Goal: Leave review/rating

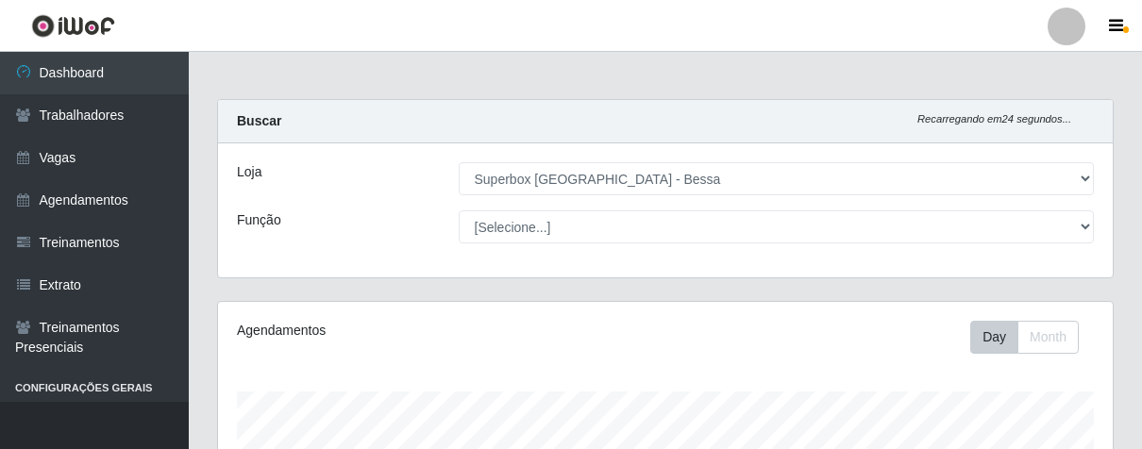
select select "206"
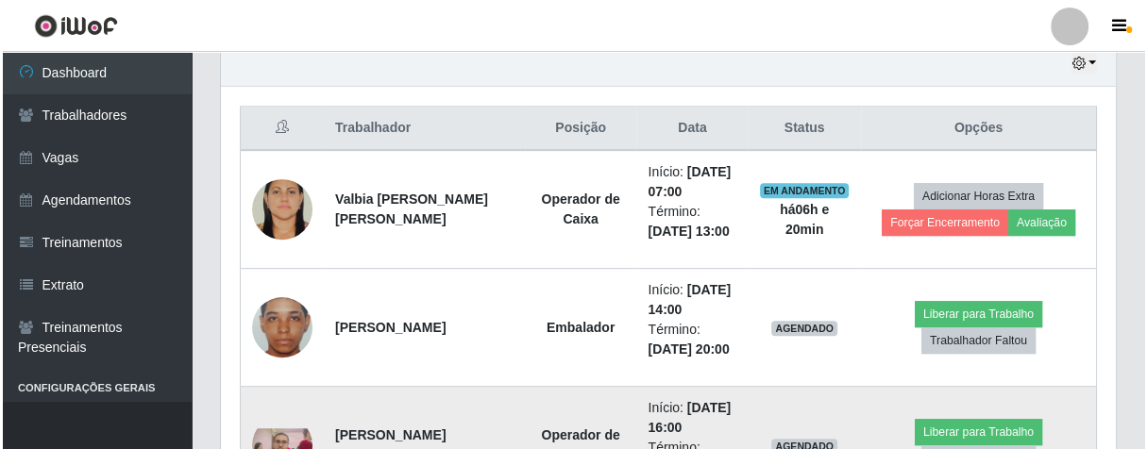
scroll to position [391, 894]
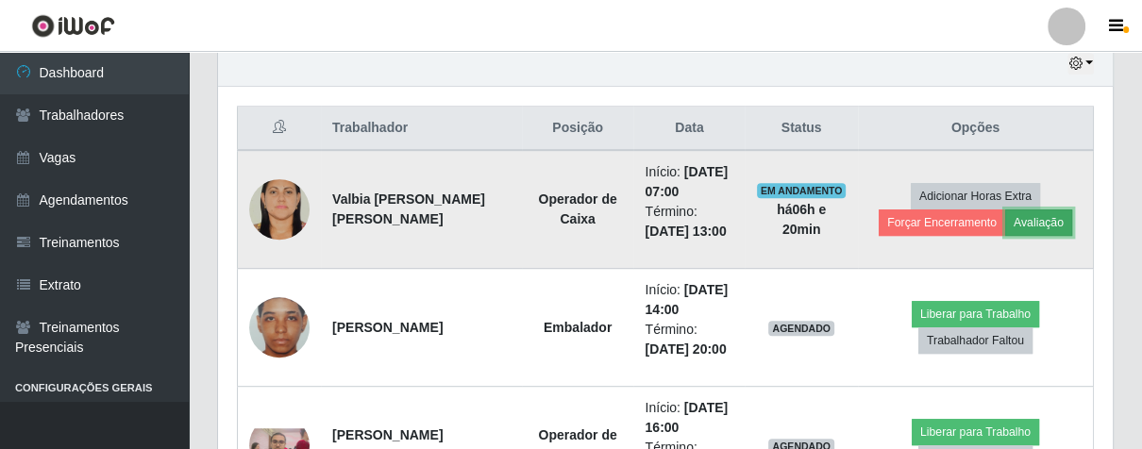
click at [1042, 217] on button "Avaliação" at bounding box center [1038, 223] width 67 height 26
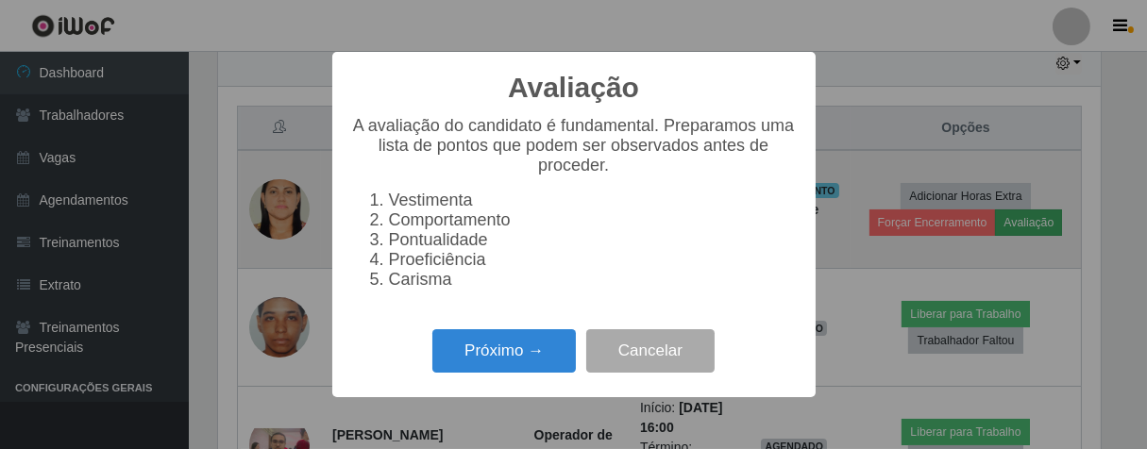
scroll to position [391, 884]
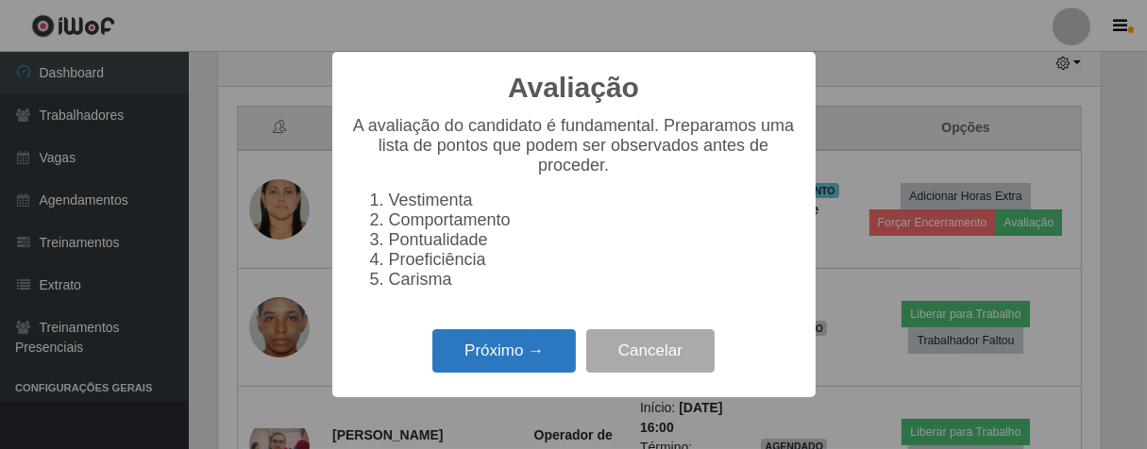
click at [477, 368] on button "Próximo →" at bounding box center [503, 351] width 143 height 44
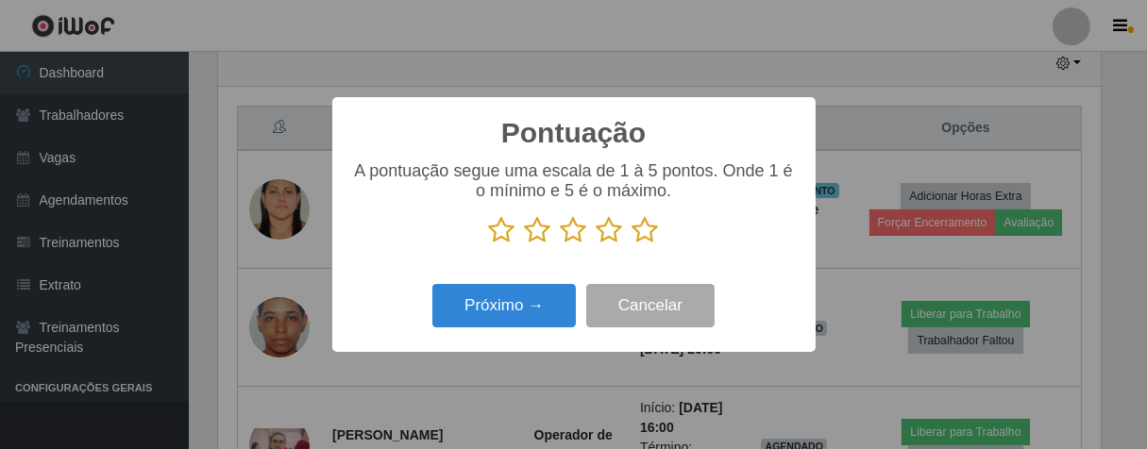
scroll to position [943523, 943032]
click at [644, 238] on icon at bounding box center [645, 230] width 26 height 28
click at [632, 244] on input "radio" at bounding box center [632, 244] width 0 height 0
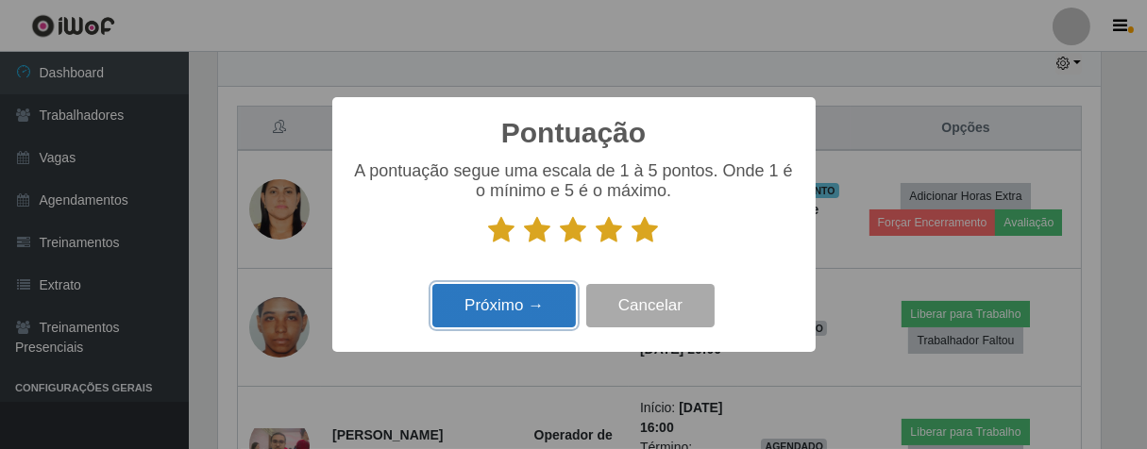
click at [534, 311] on button "Próximo →" at bounding box center [503, 306] width 143 height 44
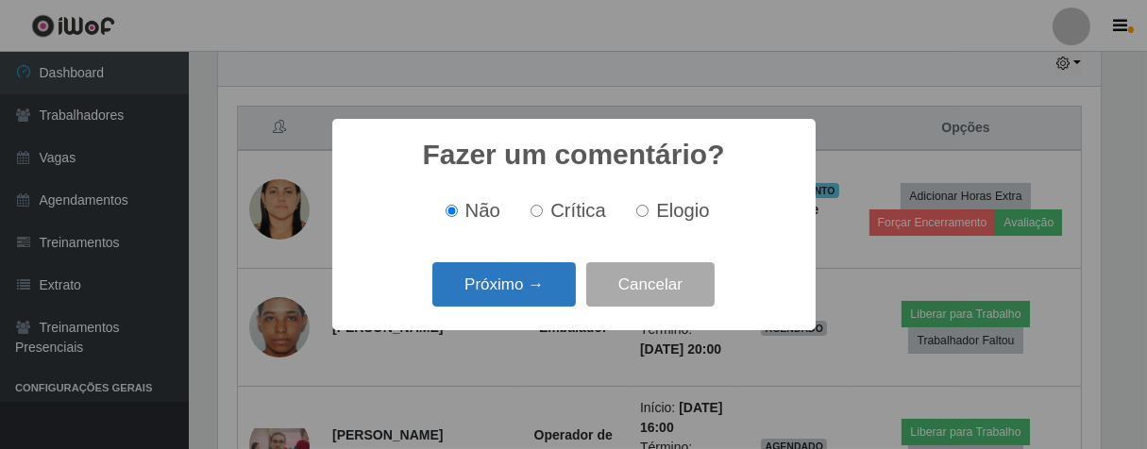
click at [539, 282] on button "Próximo →" at bounding box center [503, 284] width 143 height 44
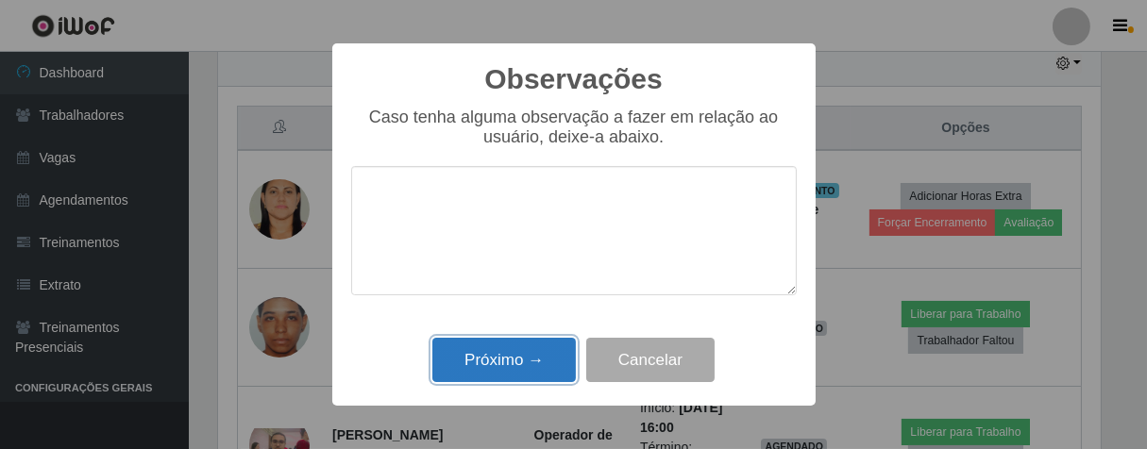
click at [508, 362] on button "Próximo →" at bounding box center [503, 360] width 143 height 44
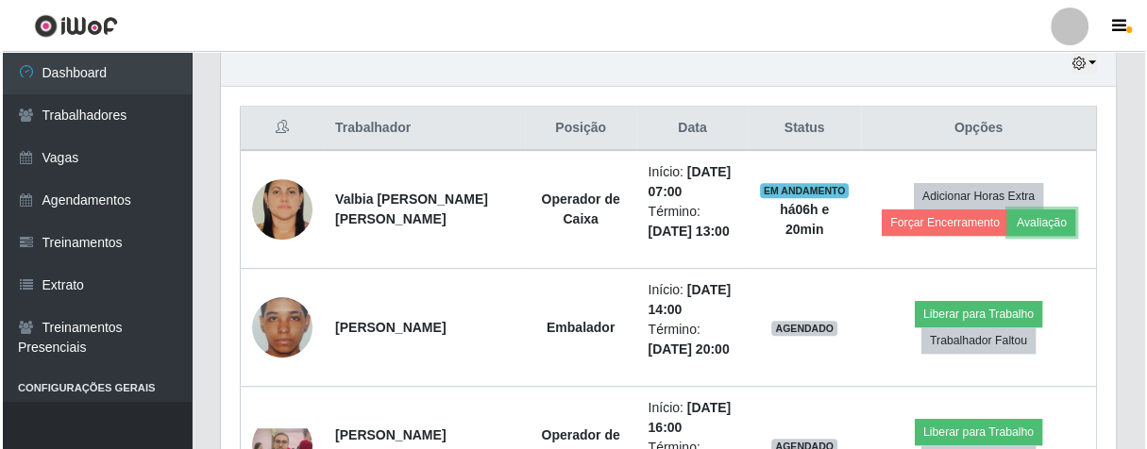
scroll to position [391, 894]
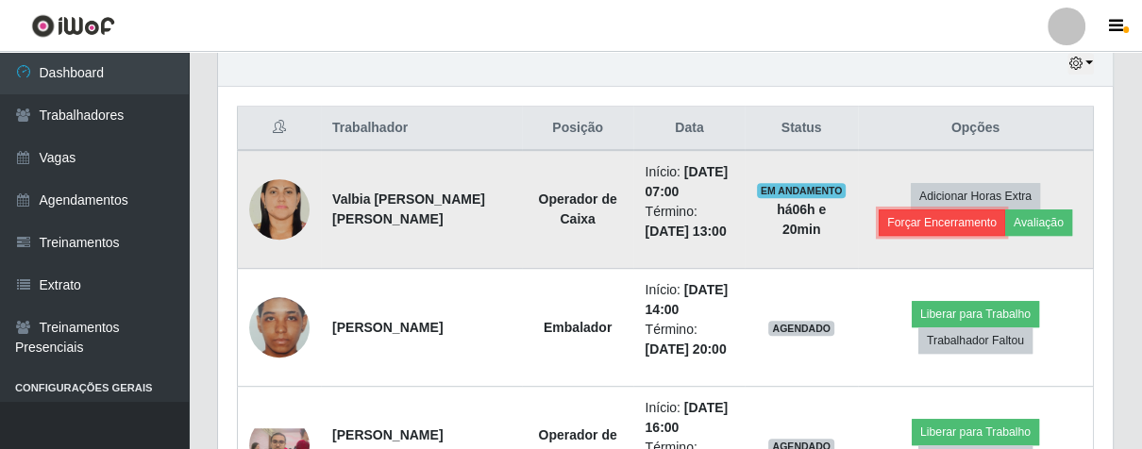
click at [968, 224] on button "Forçar Encerramento" at bounding box center [942, 223] width 126 height 26
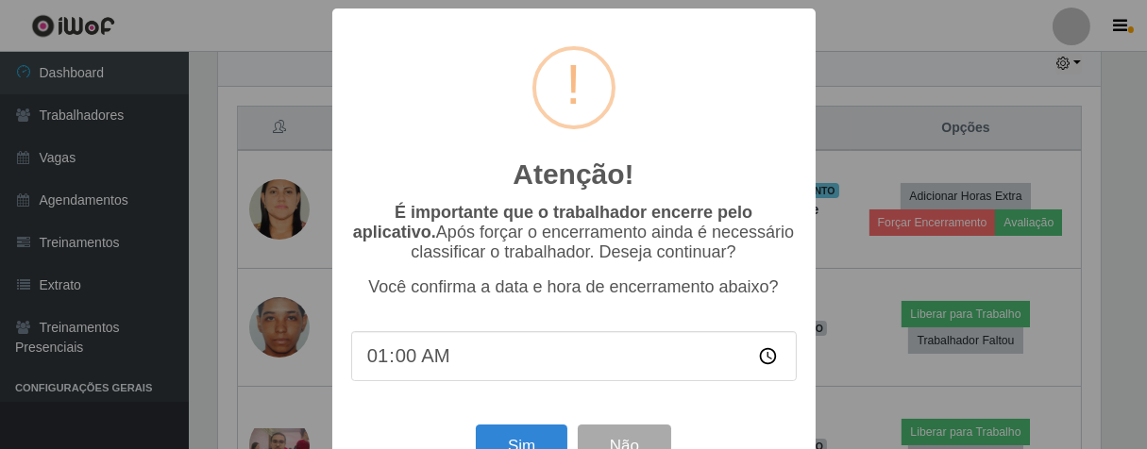
type input "13:00"
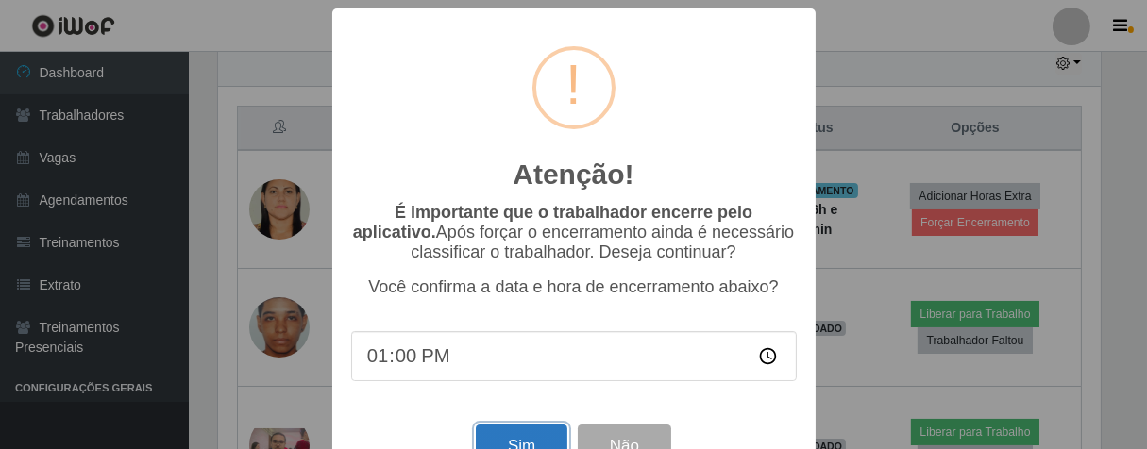
click at [522, 446] on button "Sim" at bounding box center [522, 447] width 92 height 44
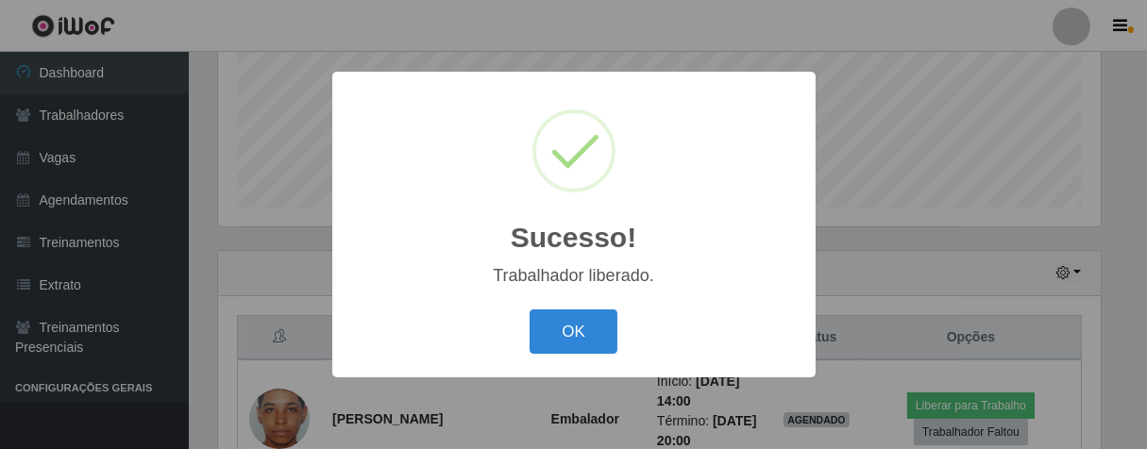
click at [558, 364] on div "Sucesso! × Trabalhador liberado. OK Cancel" at bounding box center [573, 225] width 483 height 306
click at [567, 323] on button "OK" at bounding box center [574, 332] width 88 height 44
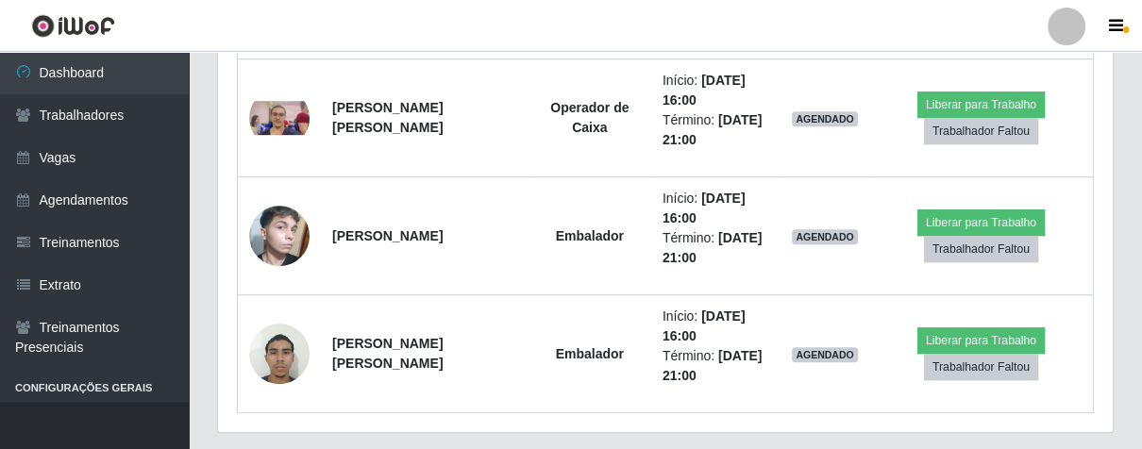
scroll to position [677, 0]
